Goal: Contribute content

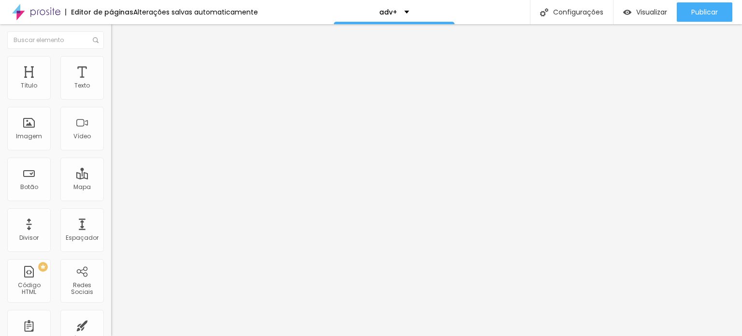
click at [111, 83] on span "Trocar imagem" at bounding box center [137, 79] width 53 height 8
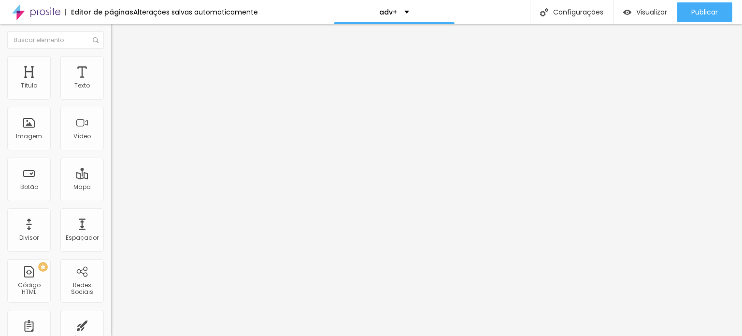
click at [111, 131] on div "<!-- Builderall Booking Iframe --> < iframe src = "[URL][DOMAIN_NAME]" framebor…" at bounding box center [406, 118] width 591 height 68
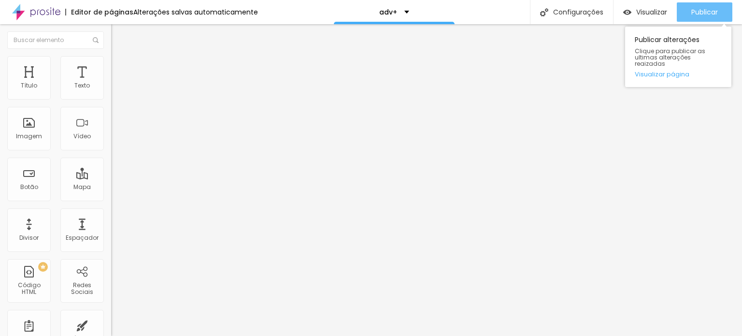
click at [707, 10] on span "Publicar" at bounding box center [705, 12] width 27 height 8
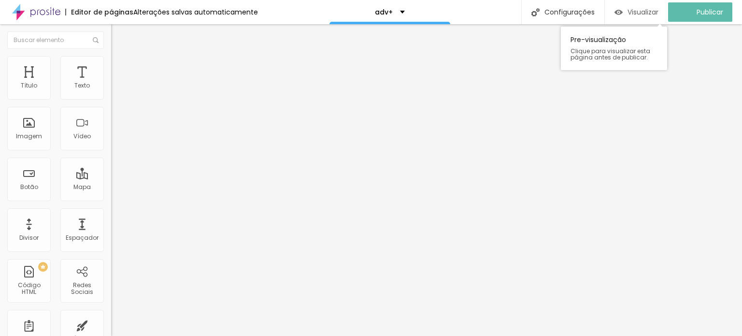
click at [659, 8] on span "Visualizar" at bounding box center [643, 12] width 31 height 8
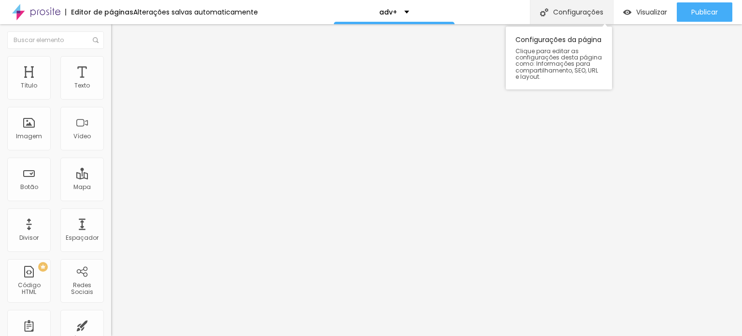
click at [586, 12] on div "Configurações" at bounding box center [571, 12] width 83 height 24
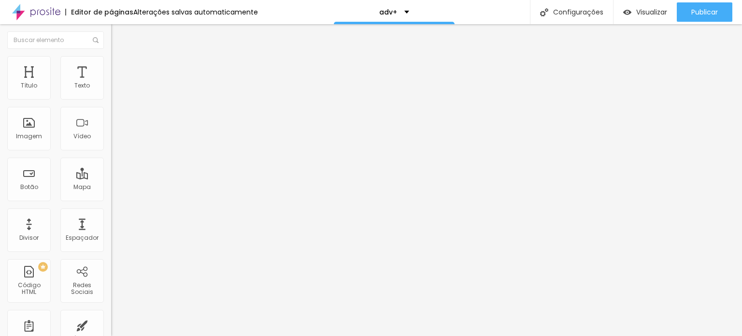
type input "advmais"
type input "/advmais"
